Goal: Information Seeking & Learning: Learn about a topic

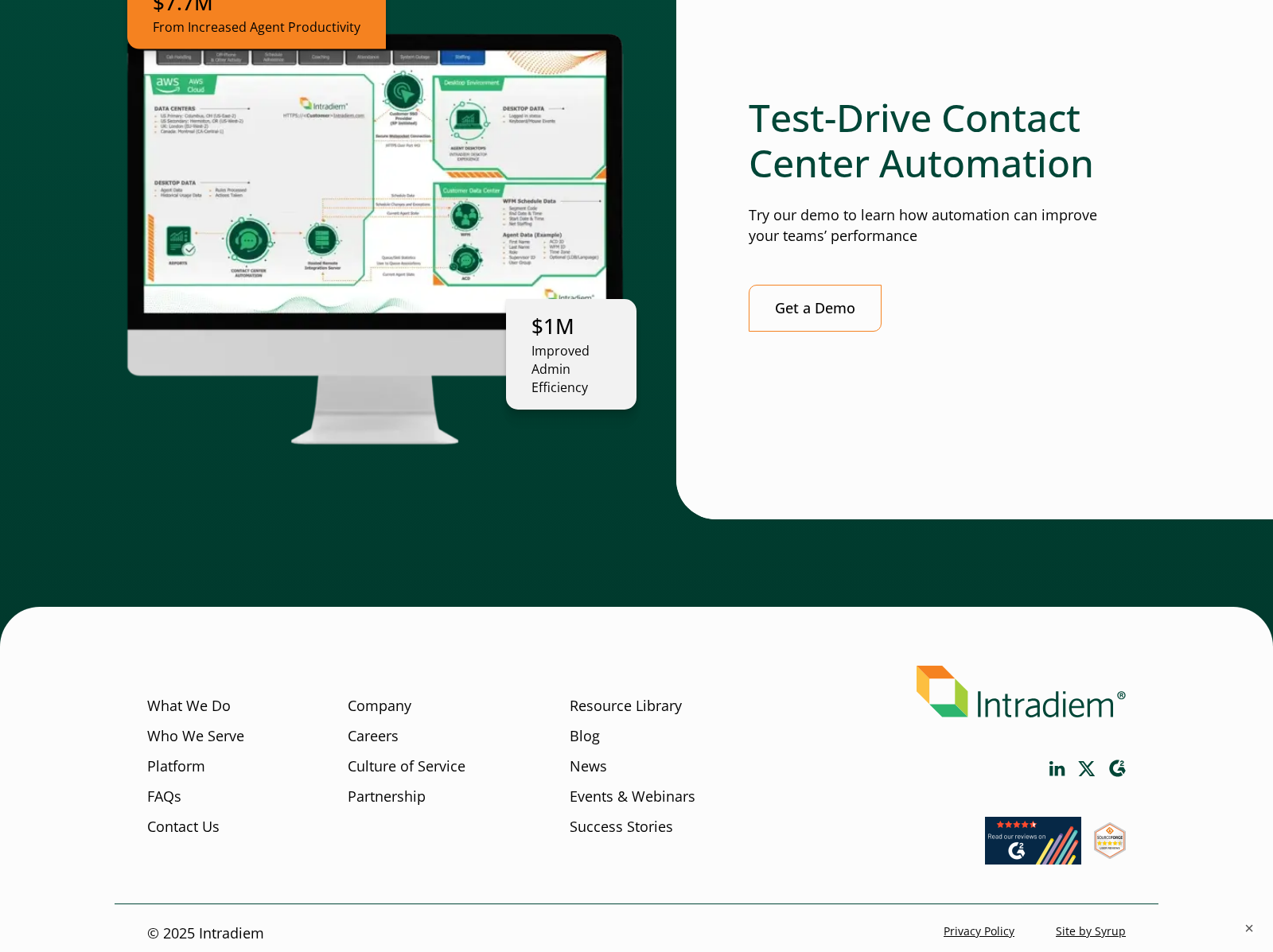
scroll to position [4231, 0]
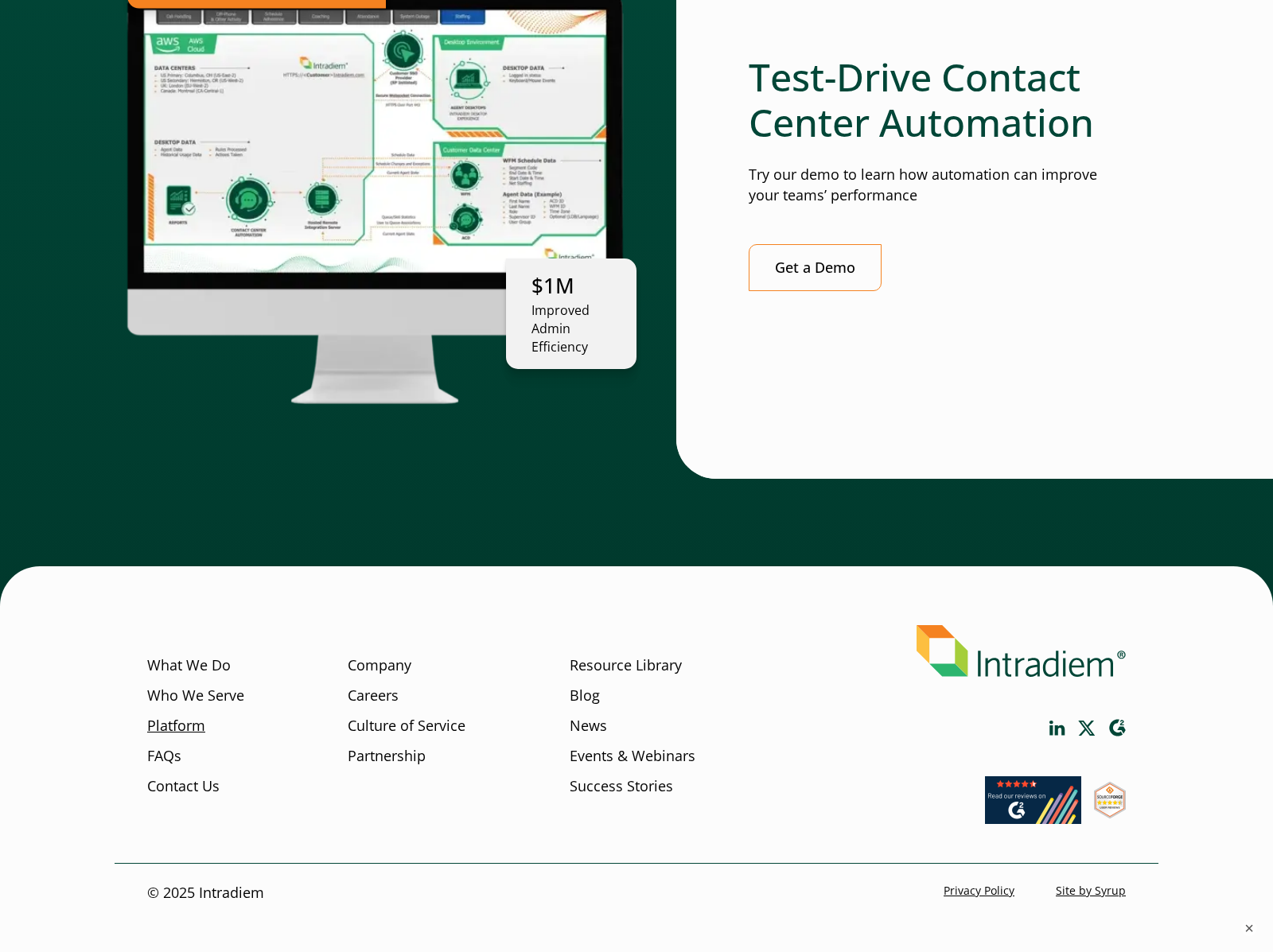
click at [190, 716] on link "Platform" at bounding box center [176, 727] width 58 height 21
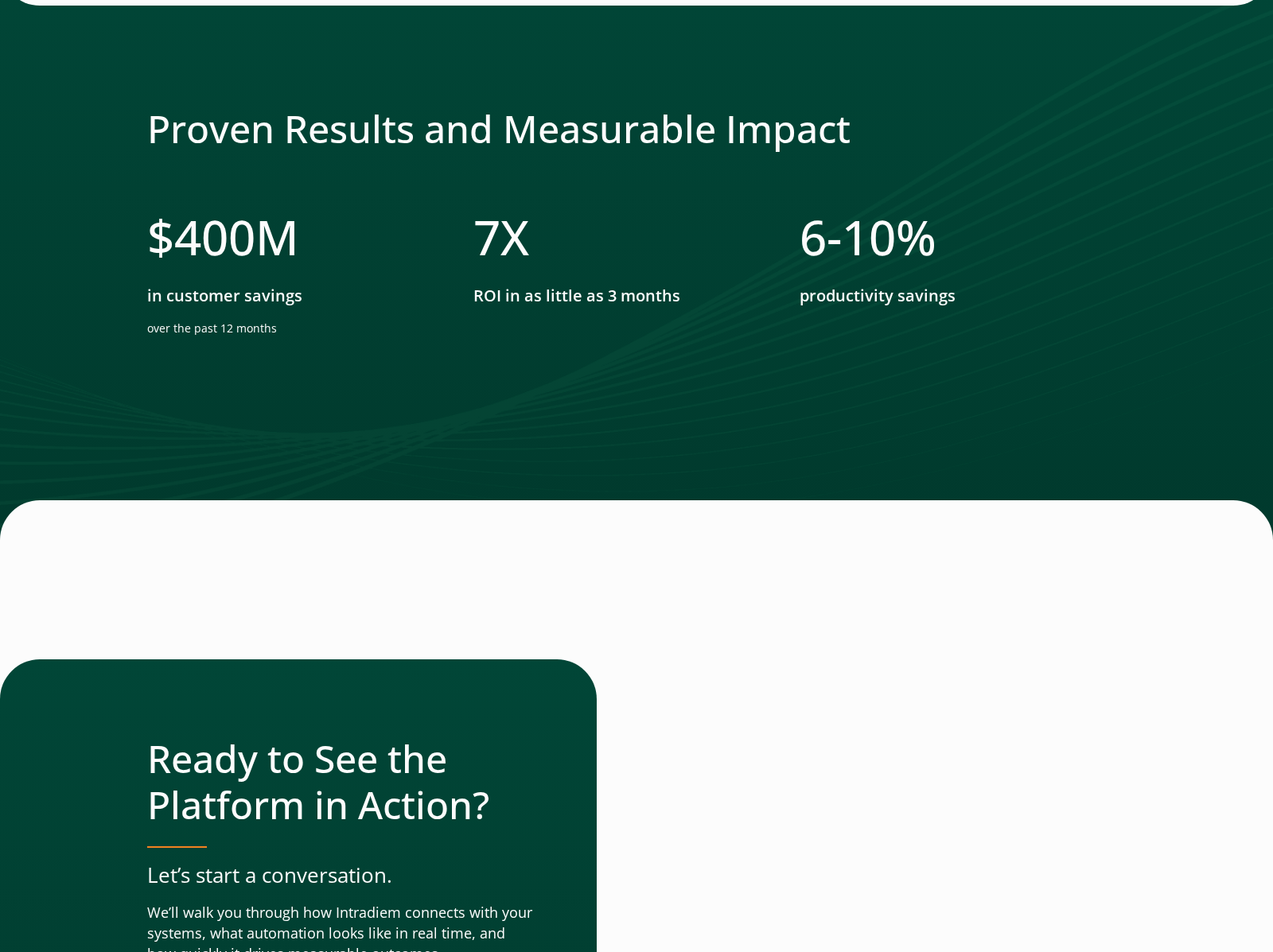
scroll to position [4766, 0]
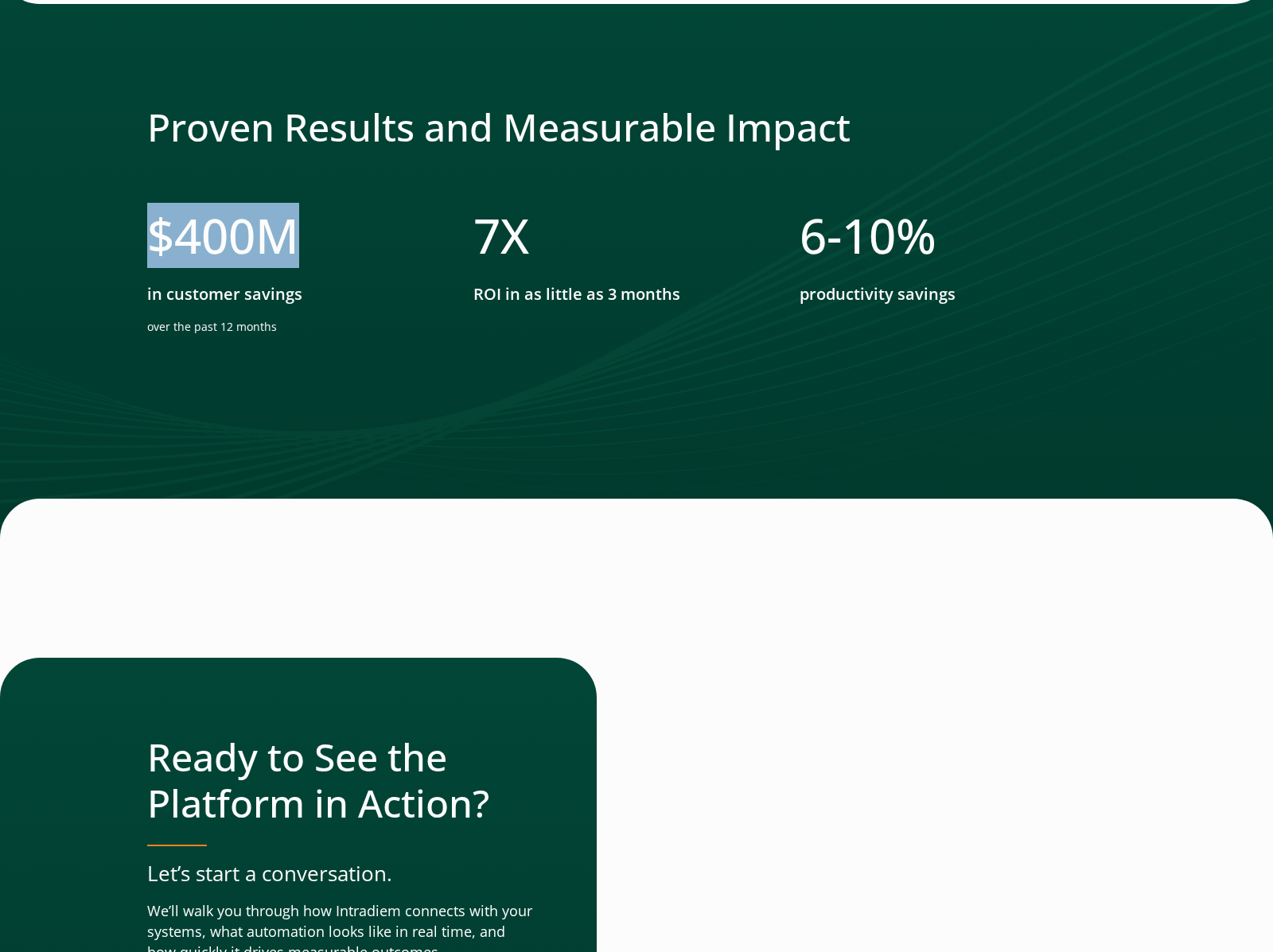
drag, startPoint x: 150, startPoint y: 215, endPoint x: 445, endPoint y: 197, distance: 295.5
click at [445, 207] on li "$ 400 M in customer savings over the past 12 months" at bounding box center [310, 277] width 326 height 141
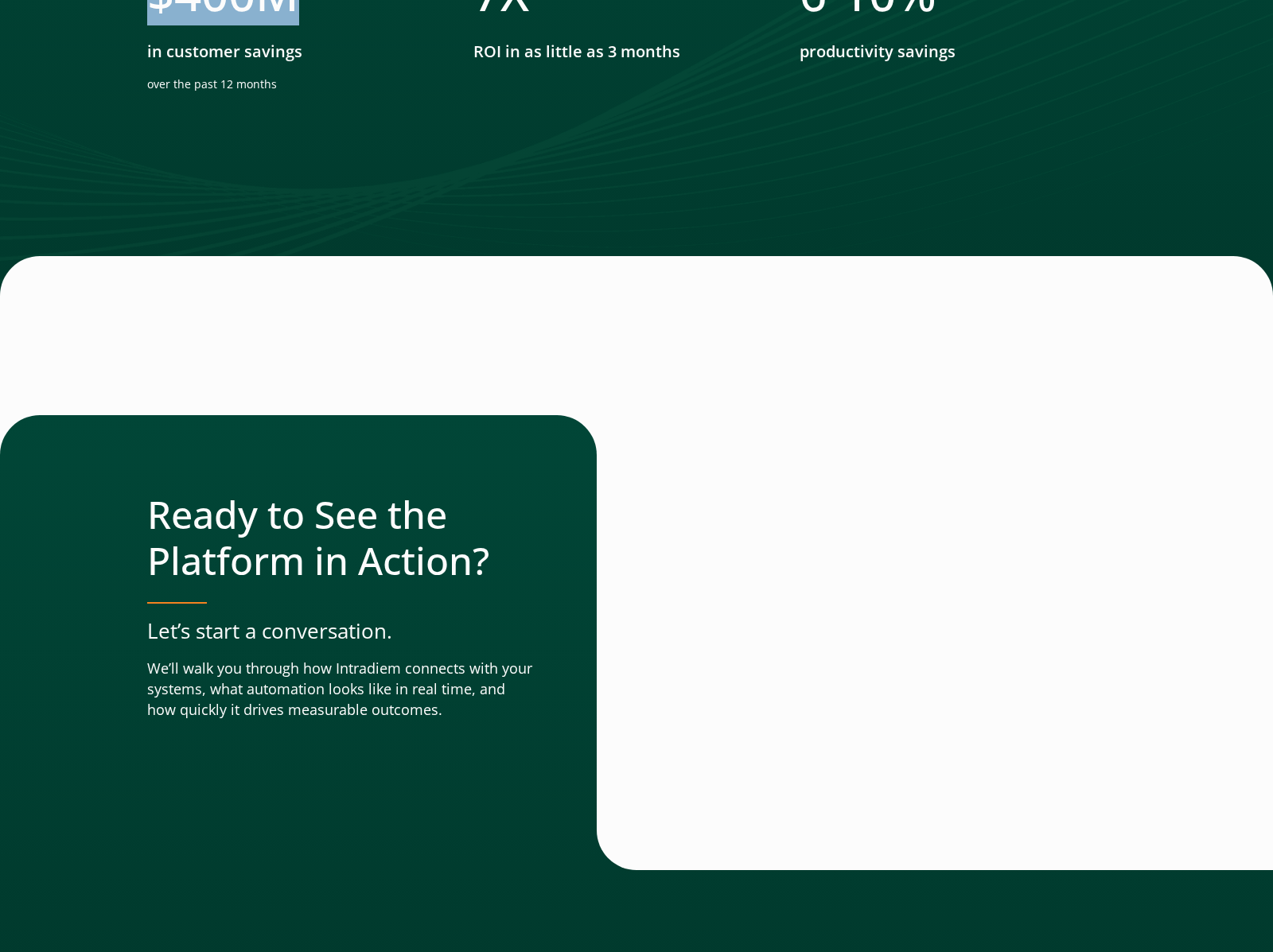
scroll to position [5351, 0]
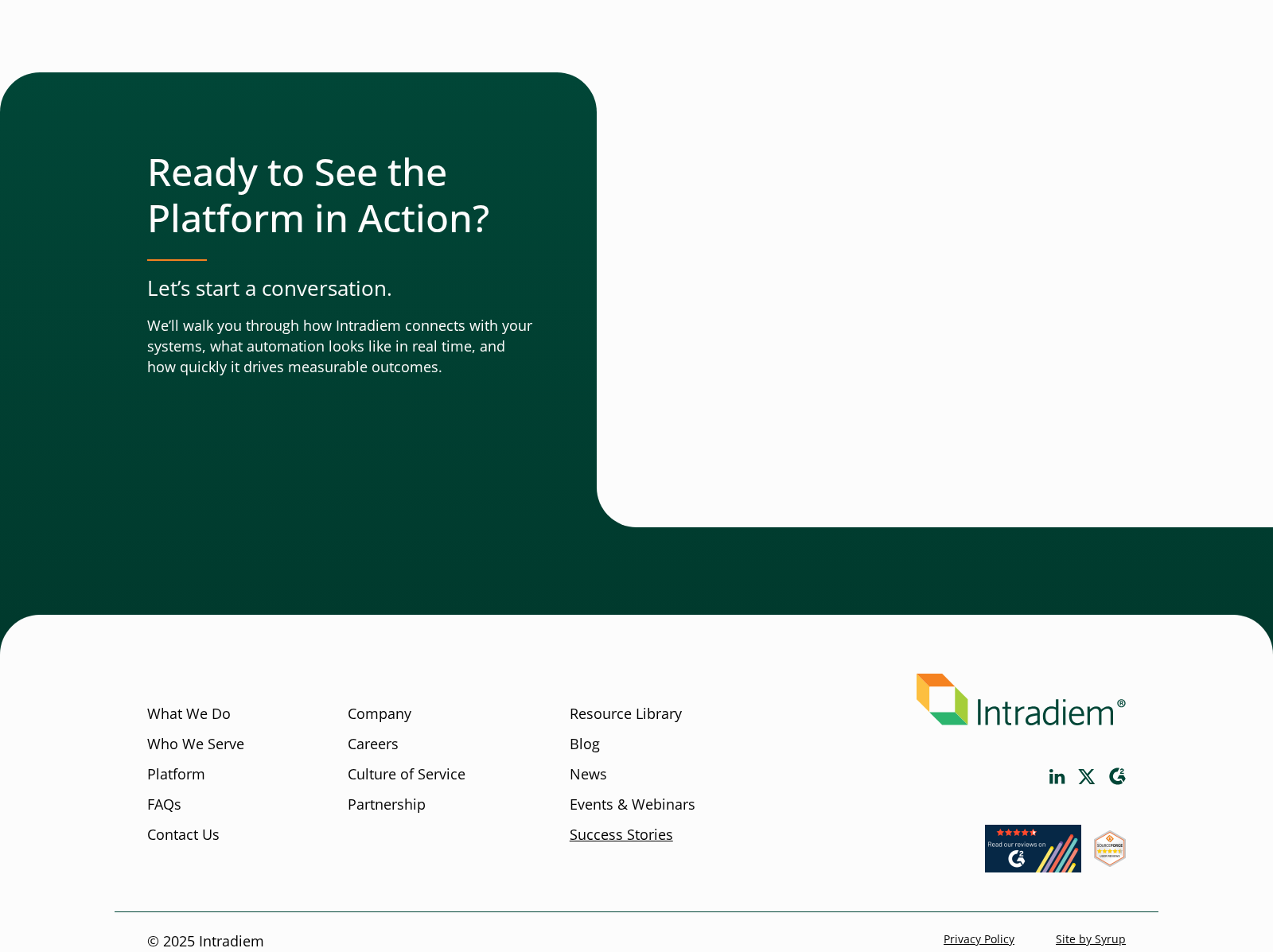
click at [613, 825] on link "Success Stories" at bounding box center [621, 835] width 103 height 21
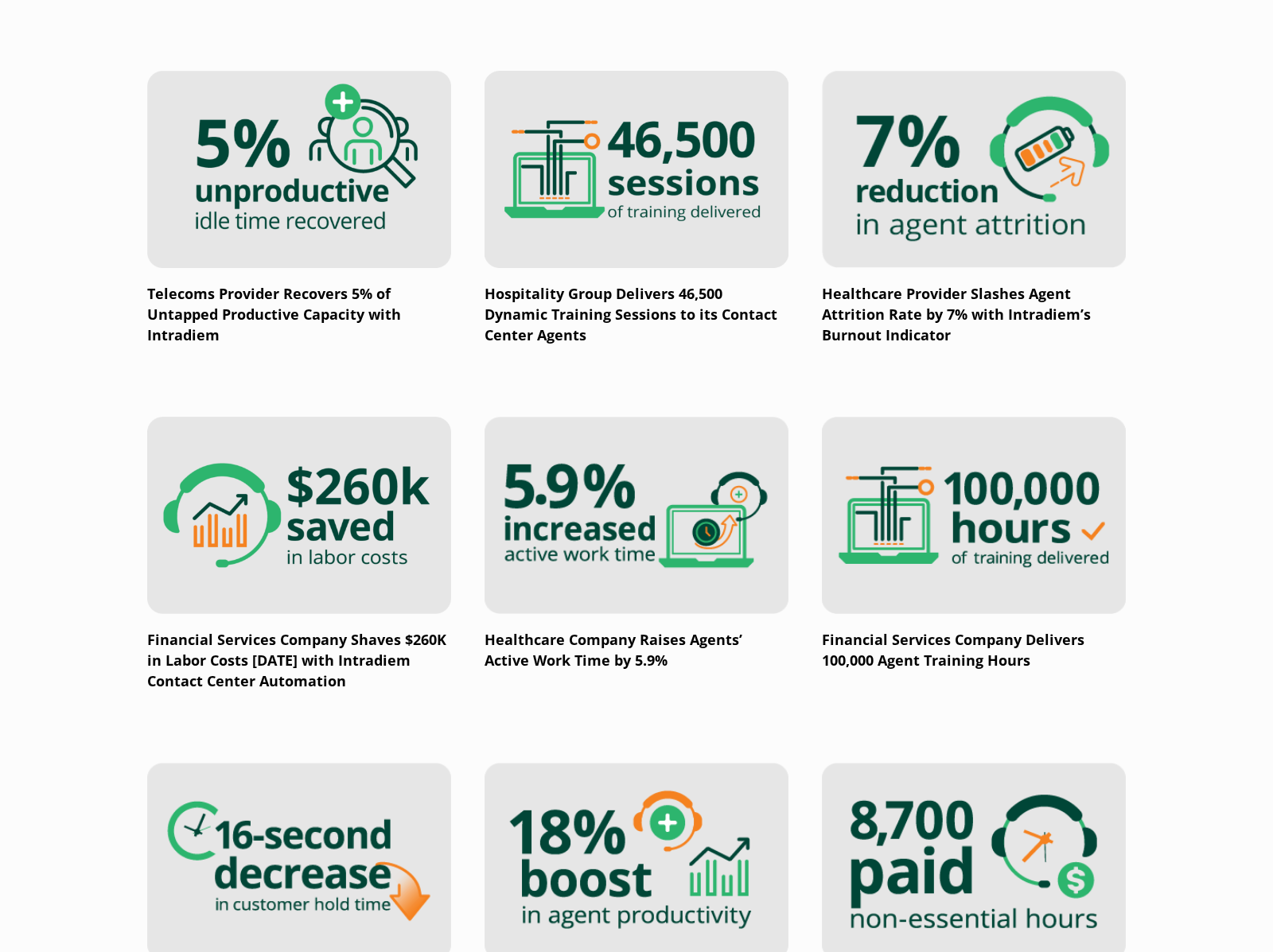
scroll to position [1534, 0]
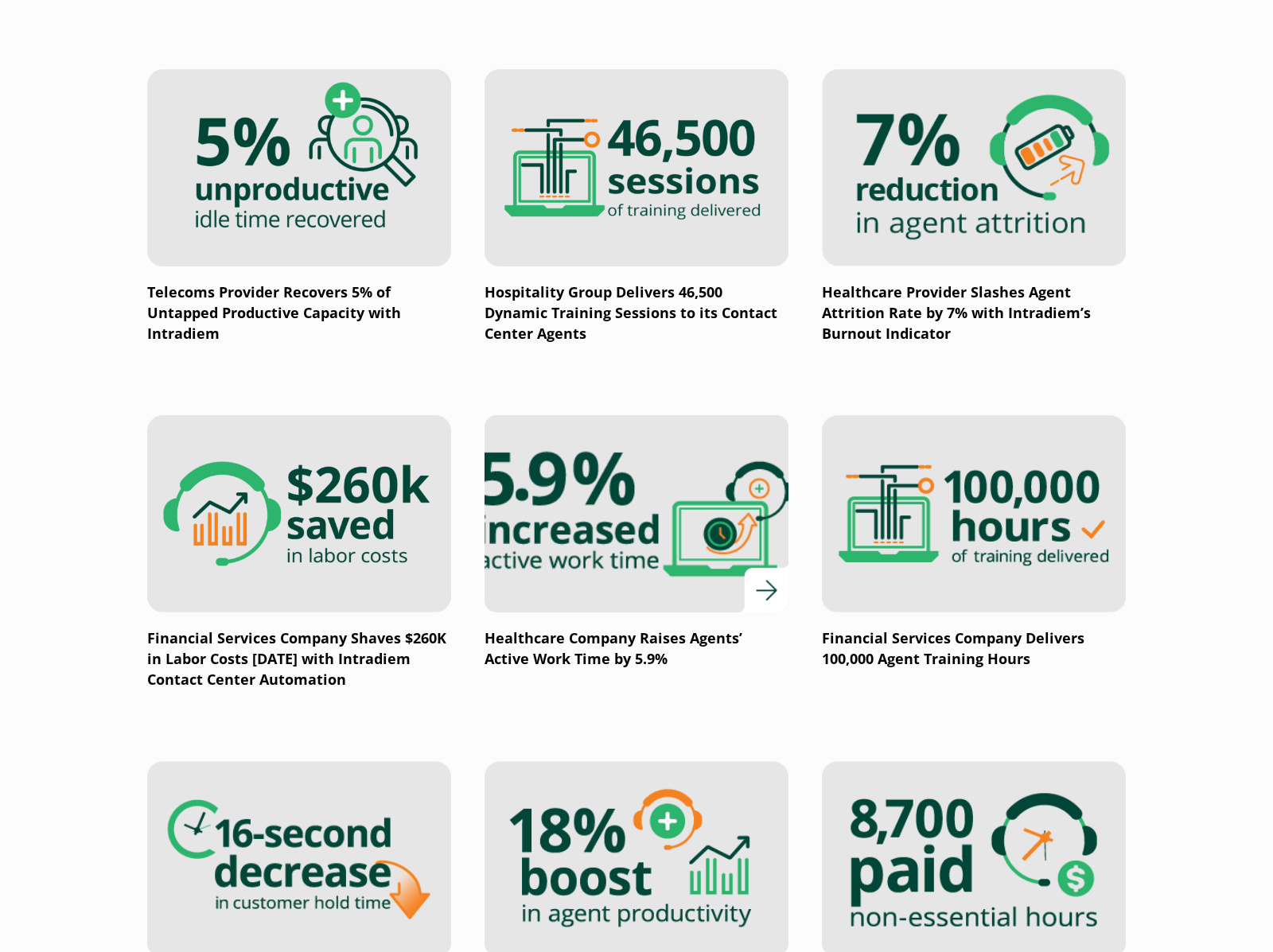
click at [658, 530] on img at bounding box center [636, 514] width 364 height 237
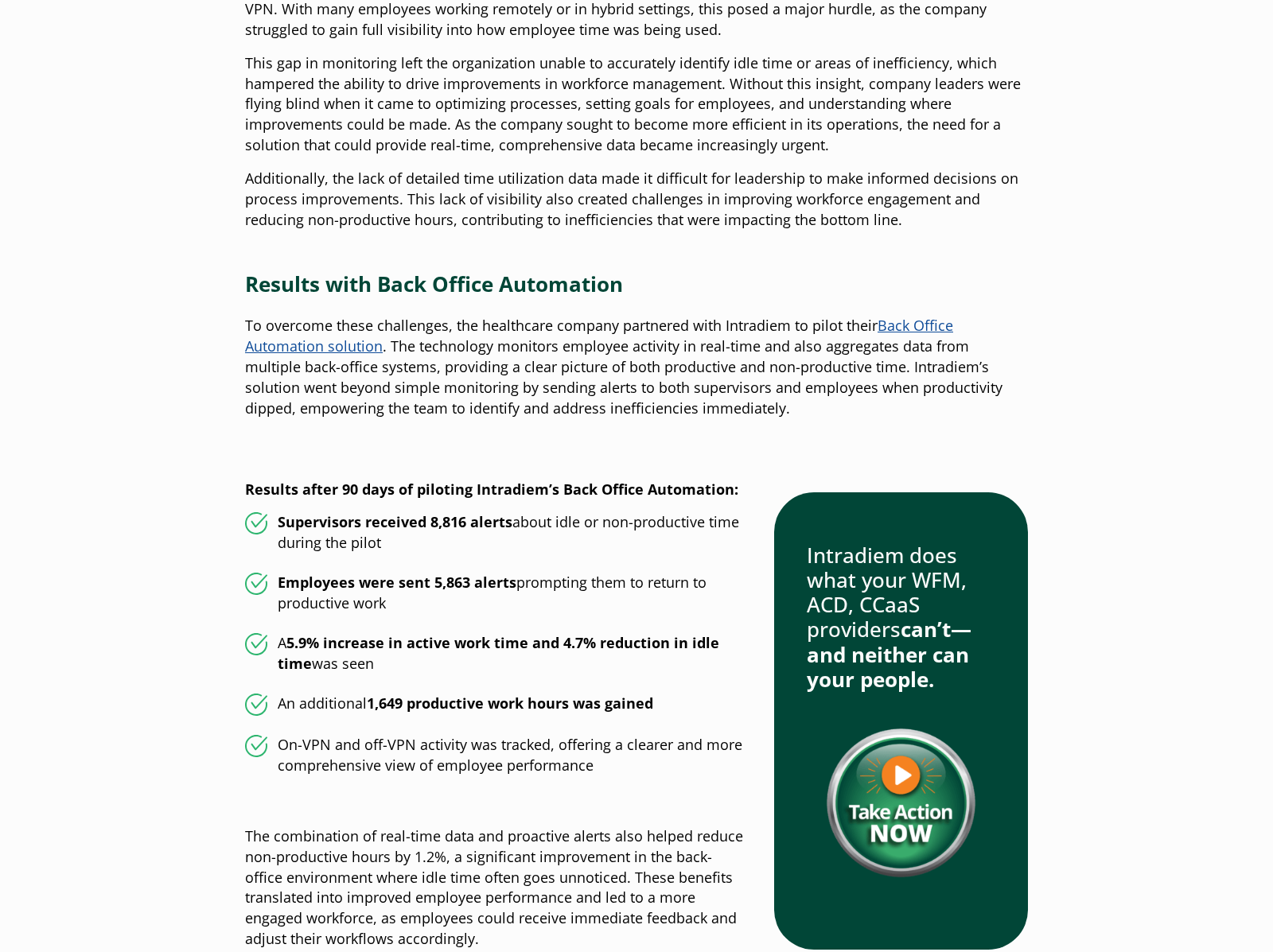
scroll to position [1302, 0]
